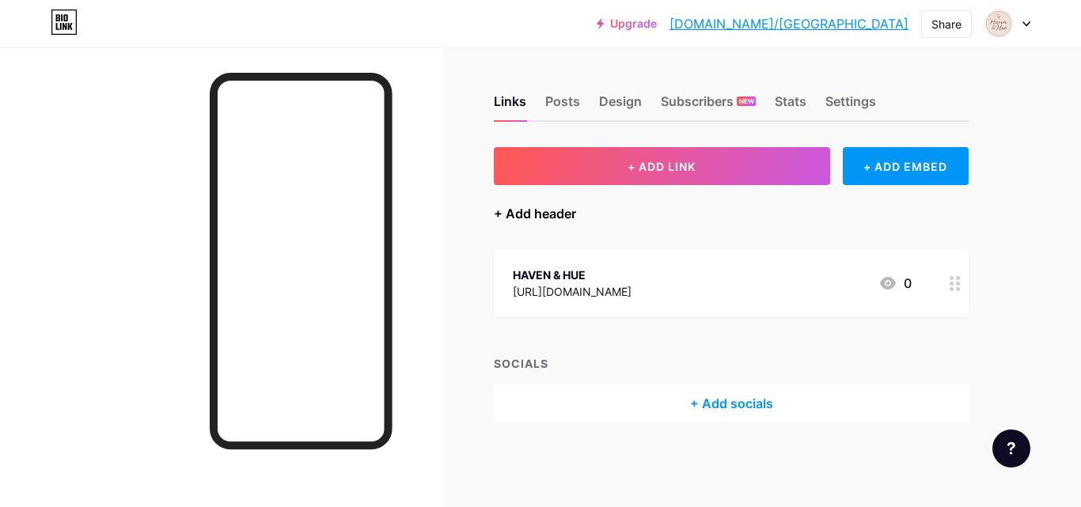
click at [536, 212] on div "+ Add header" at bounding box center [535, 213] width 82 height 19
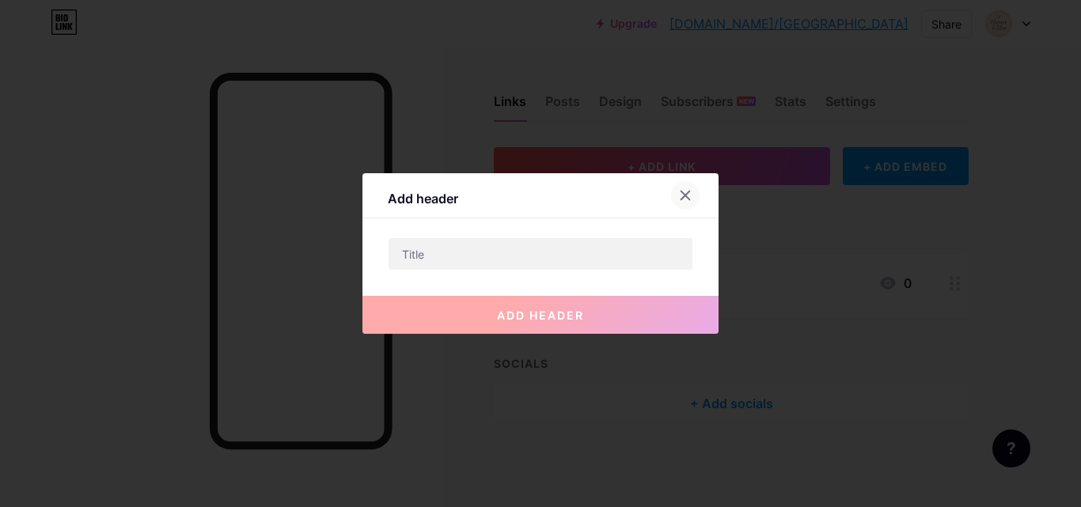
click at [680, 193] on icon at bounding box center [685, 195] width 13 height 13
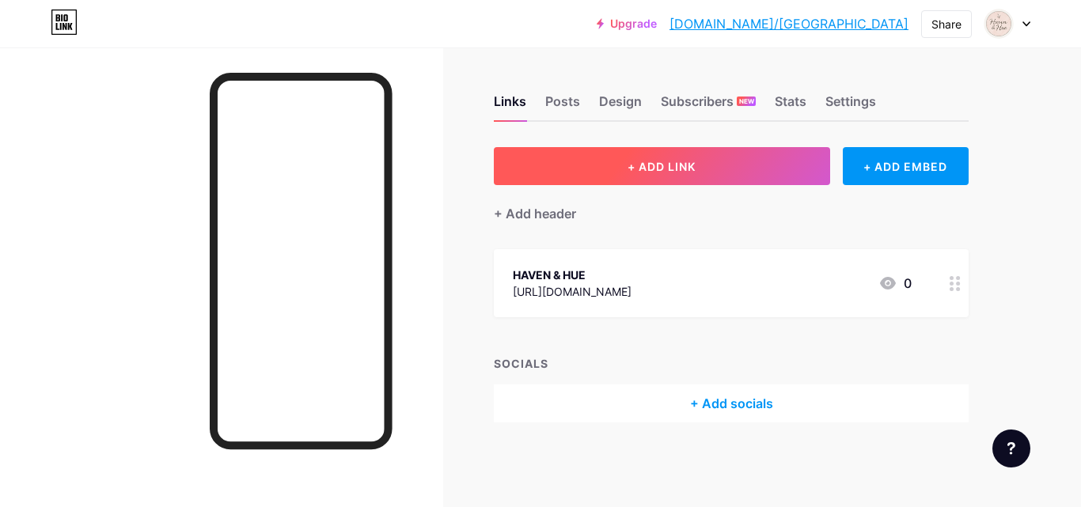
click at [624, 163] on button "+ ADD LINK" at bounding box center [662, 166] width 336 height 38
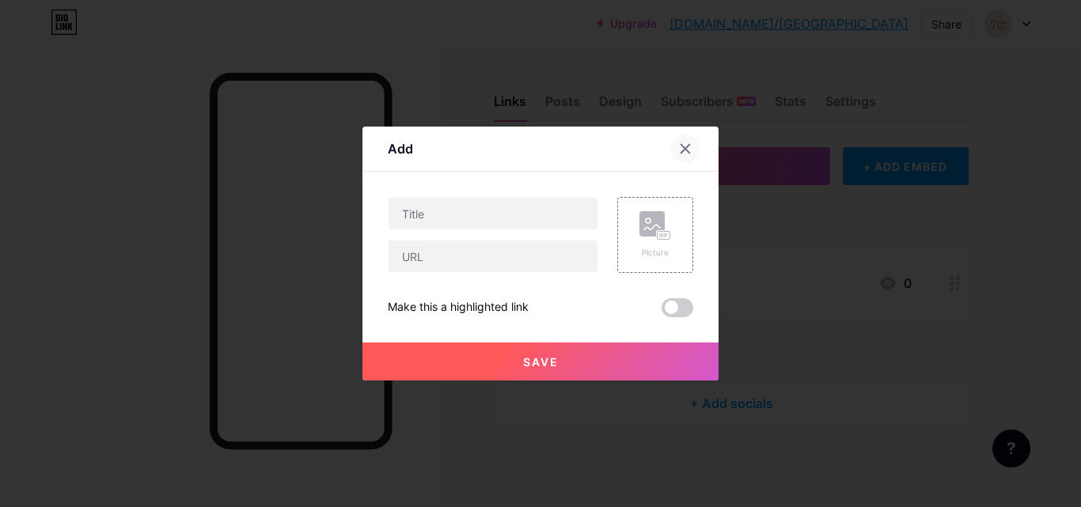
click at [679, 148] on icon at bounding box center [685, 148] width 13 height 13
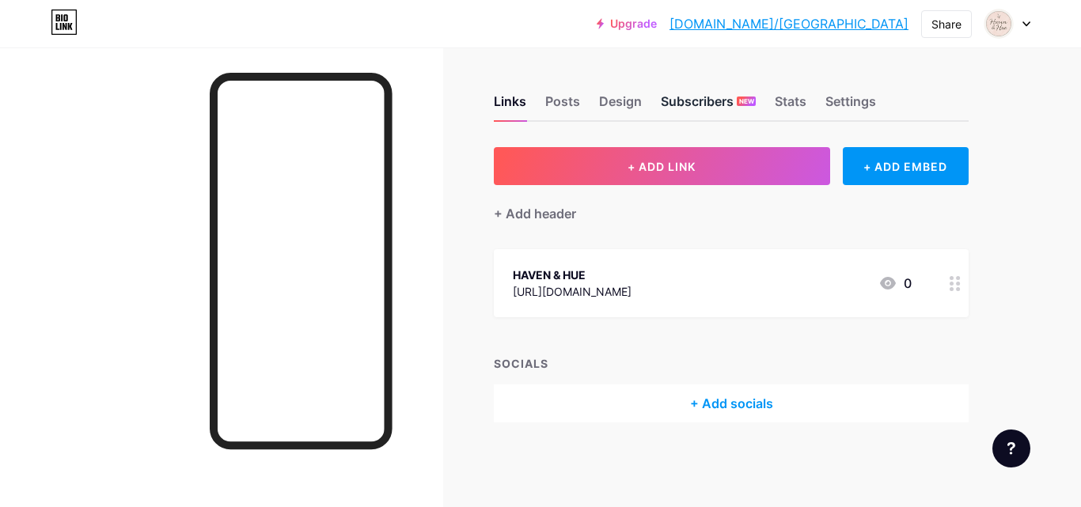
drag, startPoint x: 1075, startPoint y: 128, endPoint x: 702, endPoint y: 100, distance: 374.5
click at [702, 100] on div "Upgrade [DOMAIN_NAME]/havenh... [DOMAIN_NAME]/havenhue Share Switch accounts HA…" at bounding box center [540, 253] width 1081 height 507
click at [850, 274] on div "HAVEN & HUE [URL][DOMAIN_NAME] 0" at bounding box center [712, 283] width 399 height 36
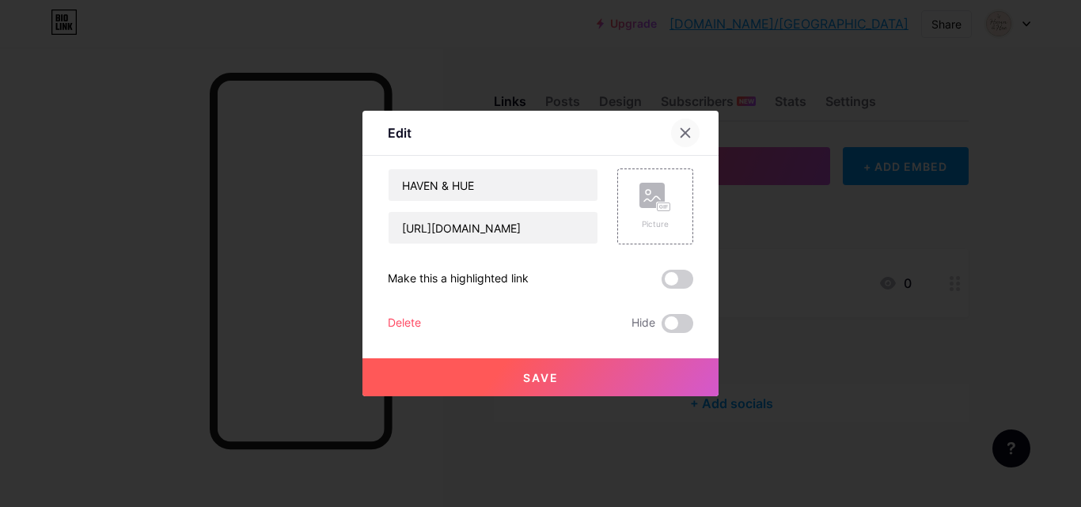
click at [681, 132] on icon at bounding box center [685, 133] width 13 height 13
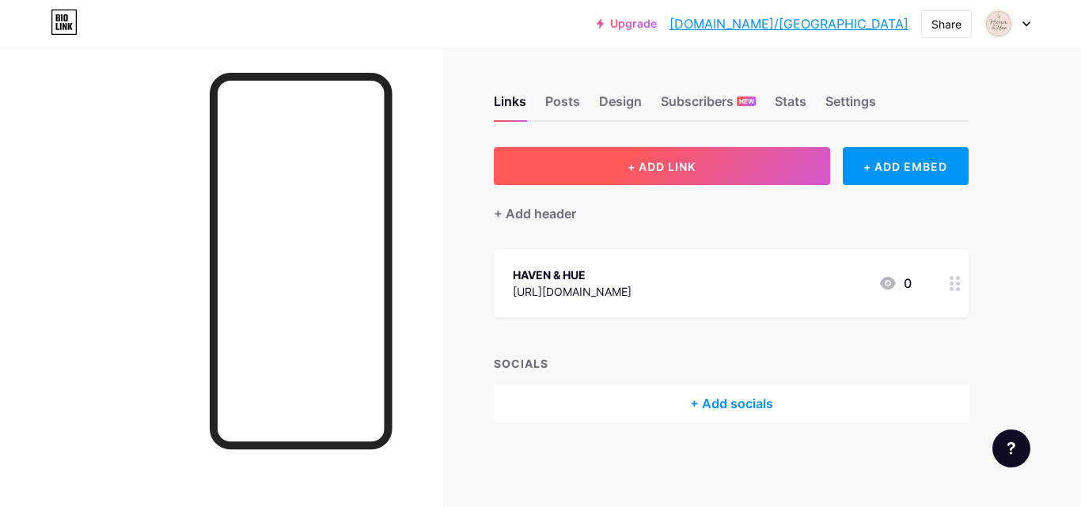
click at [674, 158] on button "+ ADD LINK" at bounding box center [662, 166] width 336 height 38
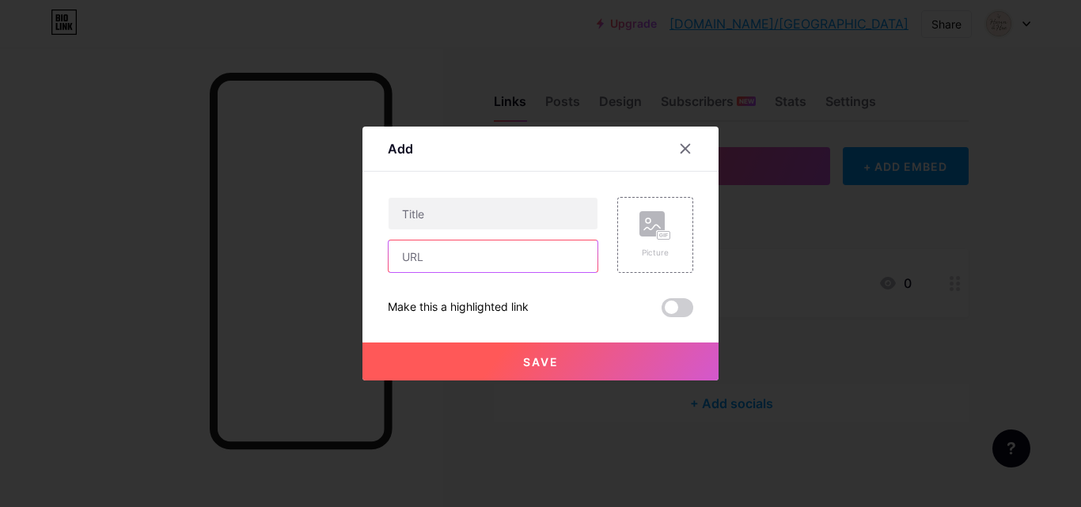
click at [437, 268] on input "text" at bounding box center [492, 257] width 209 height 32
paste input "<meta name="p:domain_verify" content="6e2250d813273dab74731c2913415601"/>"
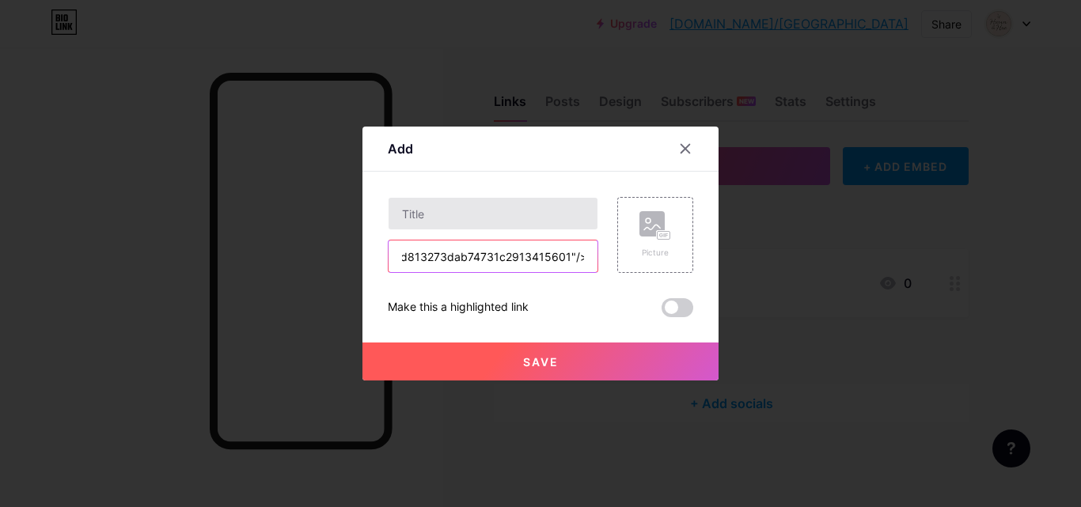
type input "<meta name="p:domain_verify" content="6e2250d813273dab74731c2913415601"/>"
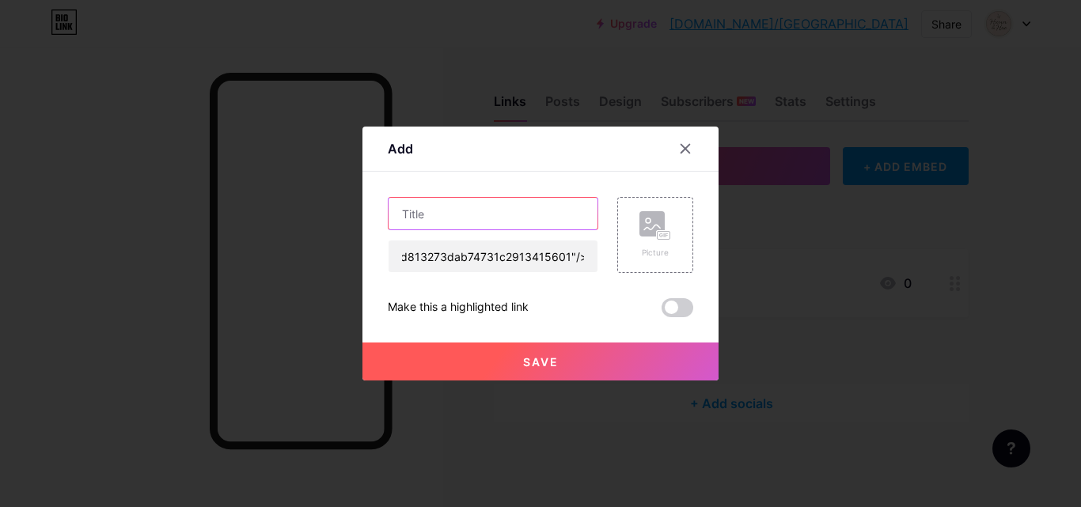
scroll to position [0, 0]
click at [434, 216] on input "text" at bounding box center [492, 214] width 209 height 32
type input "o"
click at [429, 212] on input "my pintrest" at bounding box center [492, 214] width 209 height 32
click at [433, 214] on input "my pintrest" at bounding box center [492, 214] width 209 height 32
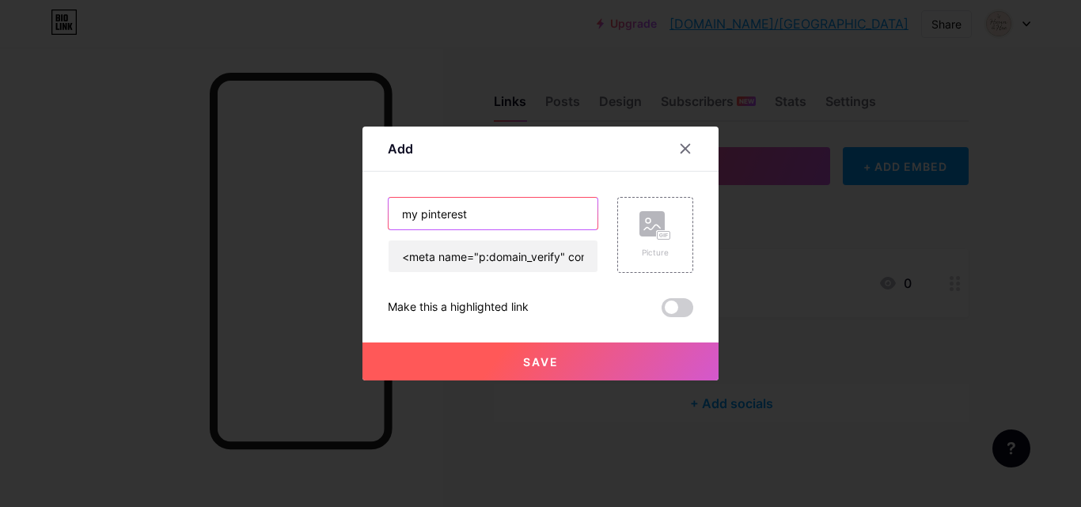
type input "my pinterest"
click at [460, 360] on button "Save" at bounding box center [540, 362] width 356 height 38
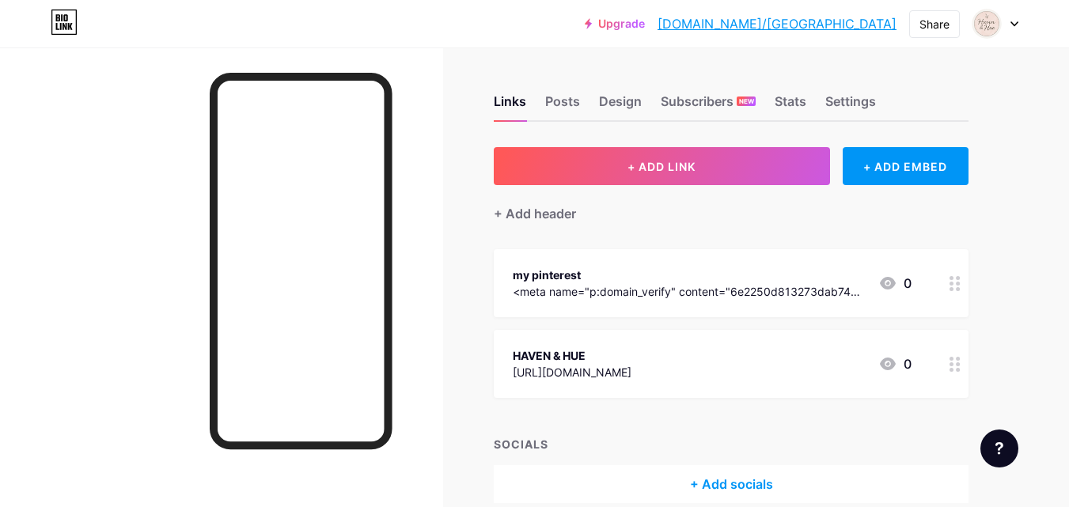
click at [717, 484] on div "+ Add socials" at bounding box center [731, 484] width 475 height 38
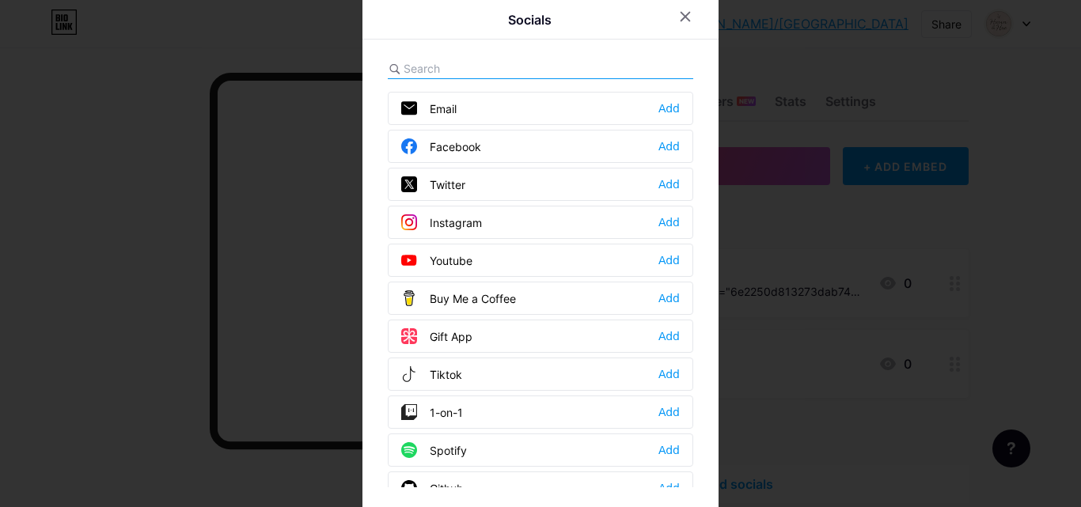
click at [411, 62] on input "text" at bounding box center [491, 68] width 175 height 17
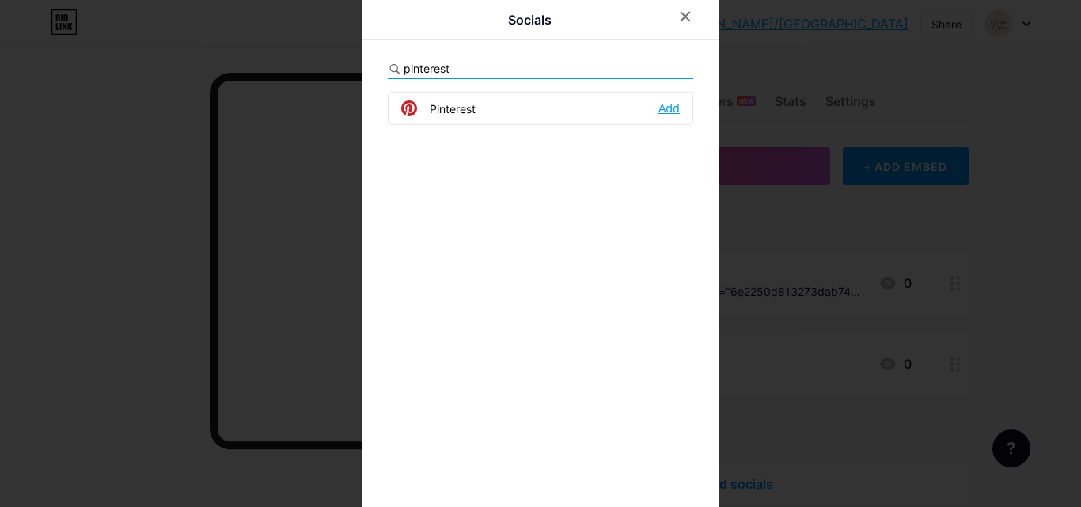
type input "pinterest"
click at [665, 103] on div "Add" at bounding box center [668, 108] width 21 height 16
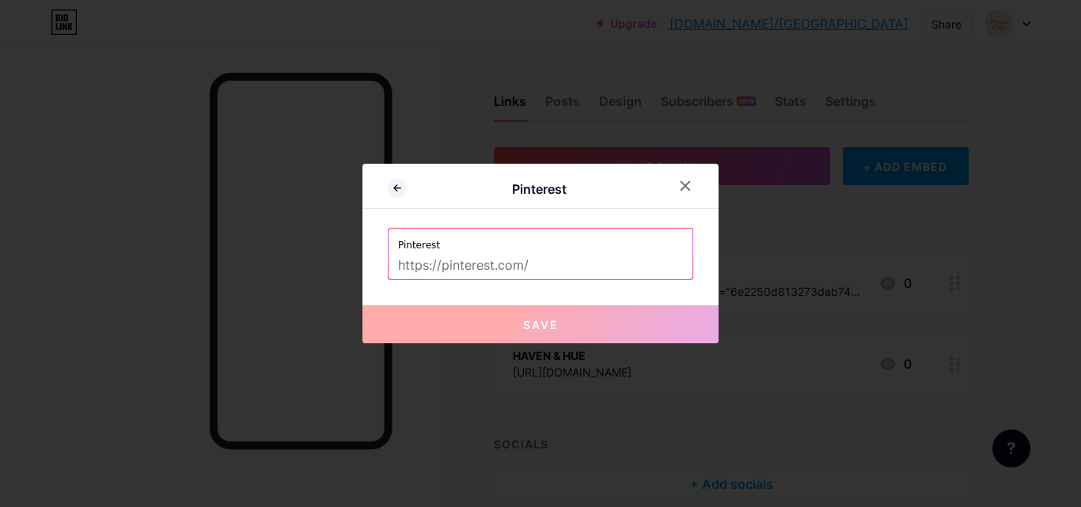
click at [426, 264] on input "text" at bounding box center [540, 265] width 285 height 27
paste input "<meta name="p:domain_verify" content="6e2250d813273dab74731c2913415601"/>"
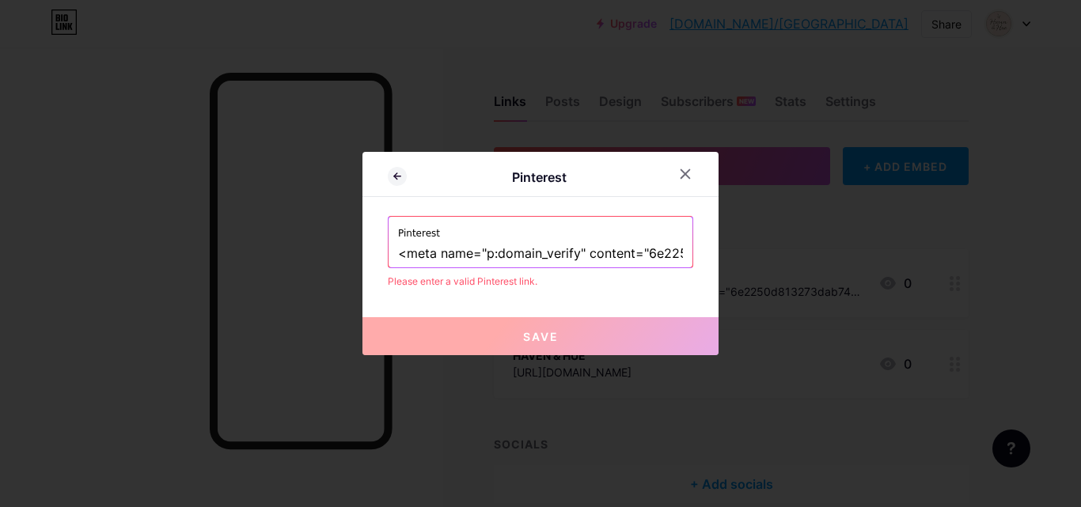
scroll to position [0, 220]
click at [666, 244] on input "<meta name="p:domain_verify" content="6e2250d813273dab74731c2913415601"/>" at bounding box center [540, 254] width 285 height 27
click at [668, 248] on input "<meta name="p:domain_verify" content="6e2250d813273dab74731c2913415601"/>" at bounding box center [540, 254] width 285 height 27
click at [675, 251] on input "<meta name="p:domain_verify" content="6e2250d813273dab74731c2913415601"/>" at bounding box center [540, 254] width 285 height 27
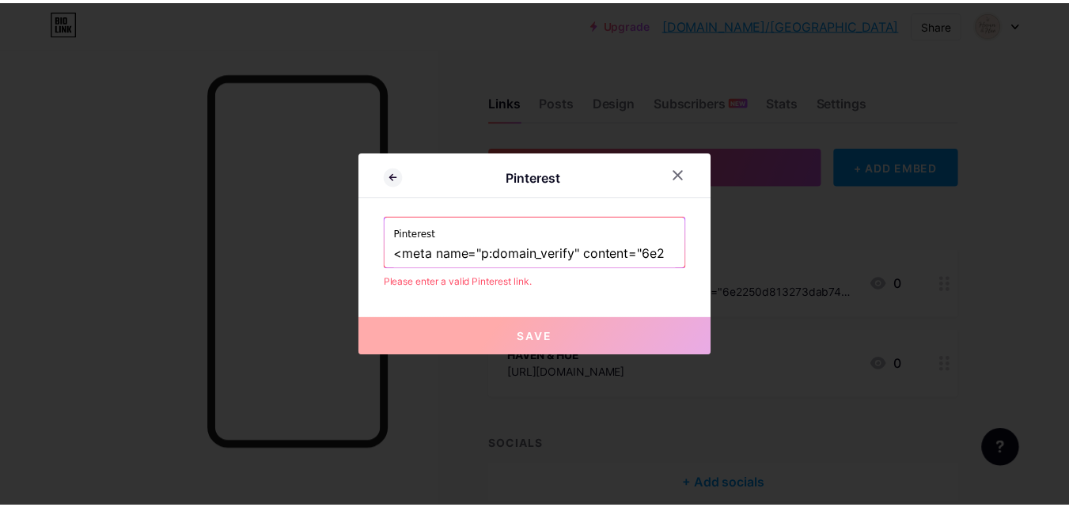
scroll to position [0, 0]
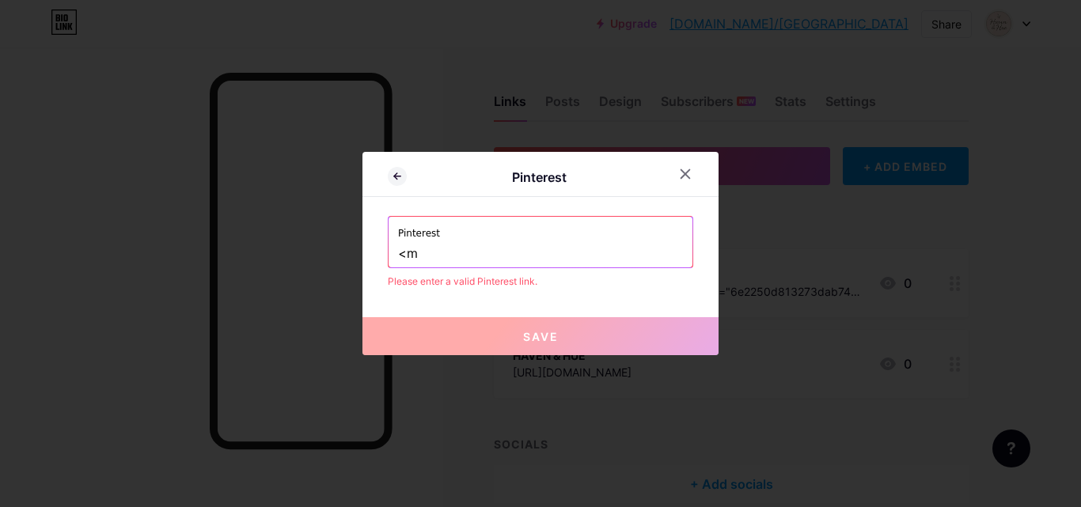
type input "<"
click at [684, 172] on icon at bounding box center [685, 174] width 13 height 13
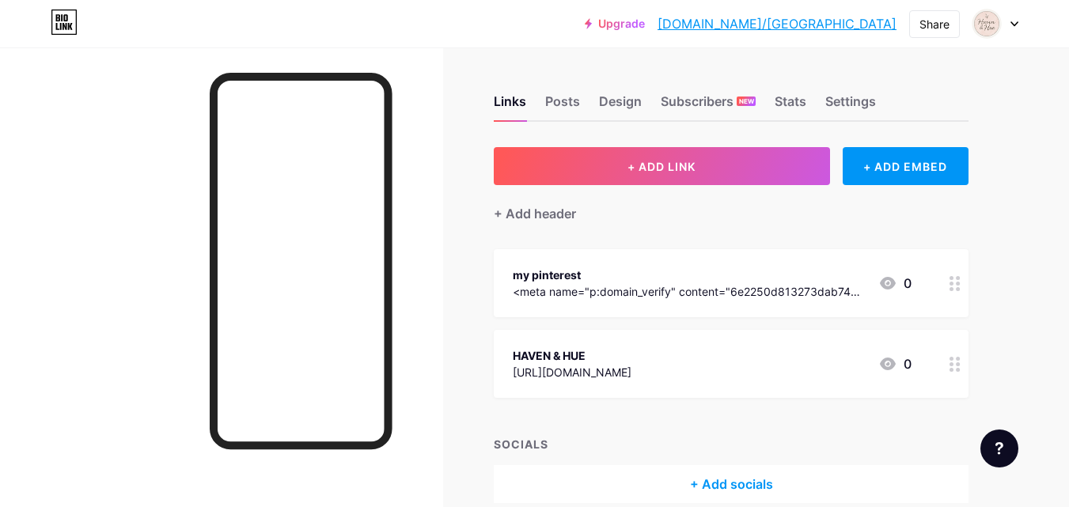
click at [684, 172] on span "+ ADD LINK" at bounding box center [661, 166] width 68 height 13
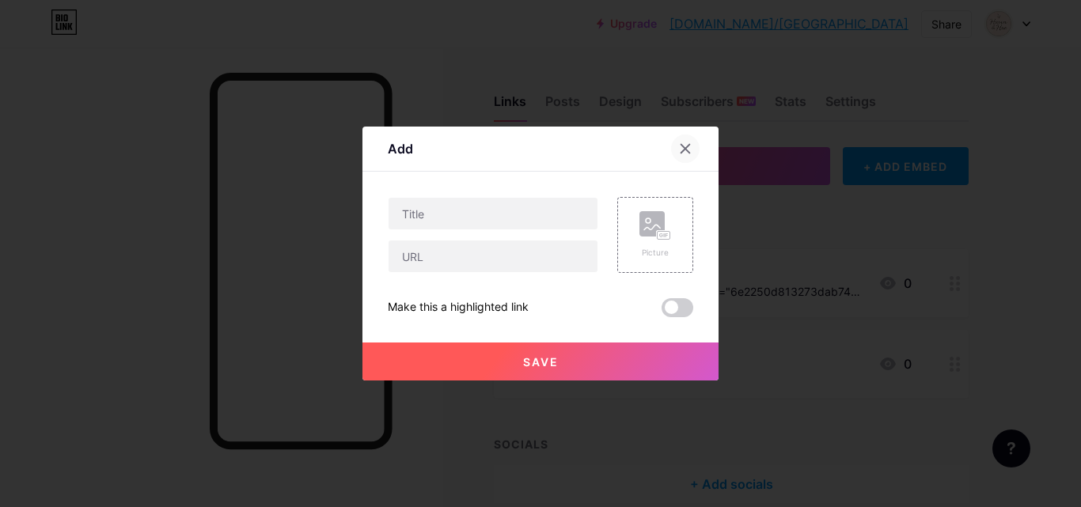
click at [675, 155] on div at bounding box center [685, 149] width 28 height 28
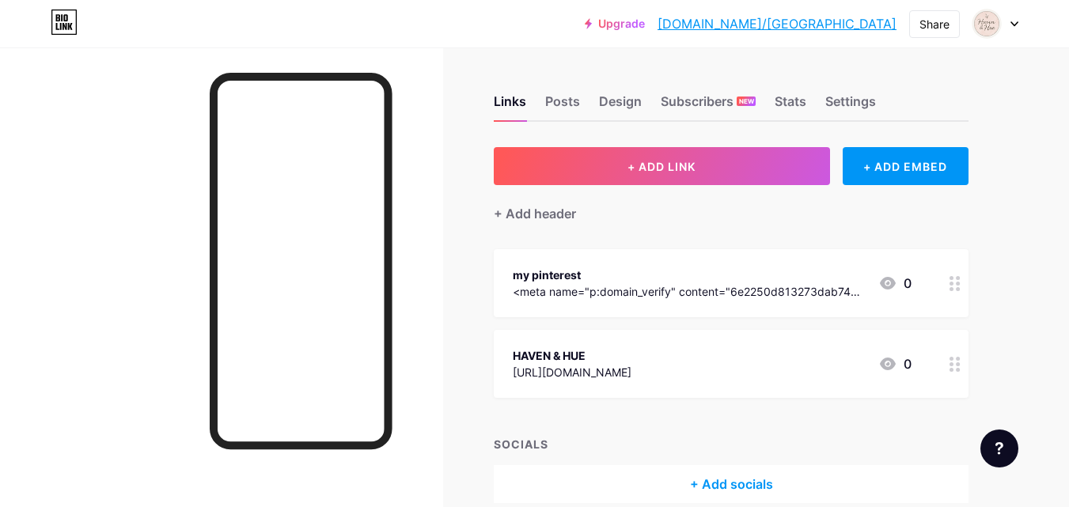
drag, startPoint x: 646, startPoint y: 163, endPoint x: 438, endPoint y: 165, distance: 207.3
click at [438, 165] on div at bounding box center [221, 300] width 443 height 507
